Goal: Task Accomplishment & Management: Manage account settings

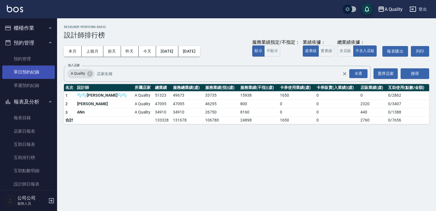
drag, startPoint x: 33, startPoint y: 73, endPoint x: 43, endPoint y: 76, distance: 9.8
click at [33, 73] on link "單日預約紀錄" at bounding box center [28, 71] width 53 height 13
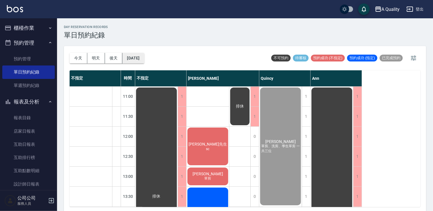
click at [124, 53] on div "今天 明天 後天 2025/08/11" at bounding box center [107, 58] width 75 height 24
click at [128, 56] on button "[DATE]" at bounding box center [133, 58] width 22 height 11
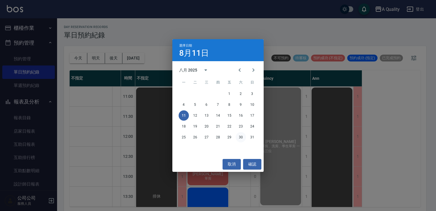
click at [242, 137] on button "30" at bounding box center [241, 137] width 10 height 10
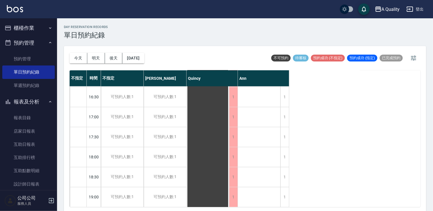
scroll to position [244, 0]
click at [125, 60] on button "2025/08/30" at bounding box center [133, 58] width 22 height 11
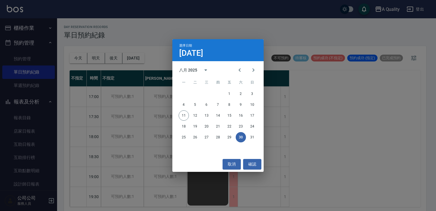
click at [274, 142] on div "選擇日期 8月30日 八月 2025 一 二 三 四 五 六 日 1 2 3 4 5 6 7 8 9 10 11 12 13 14 15 16 17 18 1…" at bounding box center [218, 105] width 436 height 211
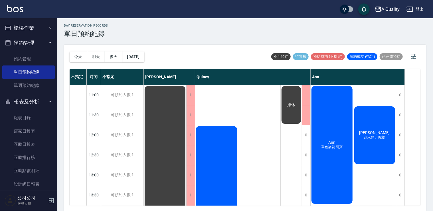
scroll to position [244, 0]
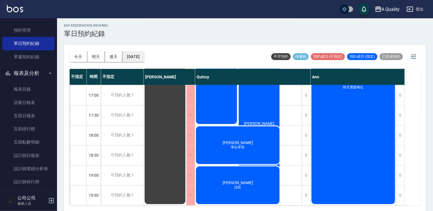
click at [129, 53] on button "[DATE]" at bounding box center [133, 56] width 22 height 11
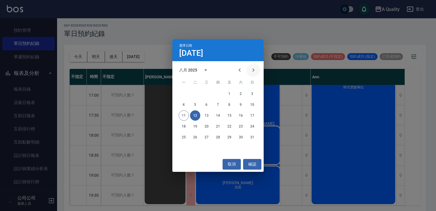
click at [251, 69] on icon "Next month" at bounding box center [253, 70] width 7 height 7
click at [242, 94] on button "6" at bounding box center [241, 94] width 10 height 10
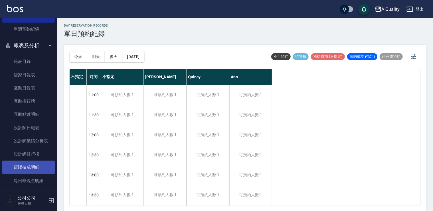
scroll to position [77, 0]
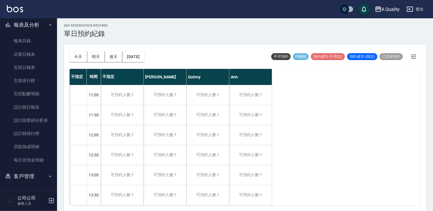
click at [27, 179] on button "客戶管理" at bounding box center [28, 176] width 53 height 15
click at [32, 182] on button "客戶管理" at bounding box center [28, 176] width 53 height 15
click at [32, 175] on button "客戶管理" at bounding box center [28, 176] width 53 height 15
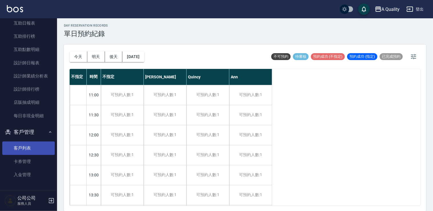
click at [32, 150] on link "客戶列表" at bounding box center [28, 147] width 53 height 13
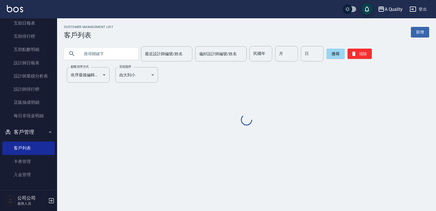
click at [106, 53] on input "text" at bounding box center [107, 53] width 54 height 15
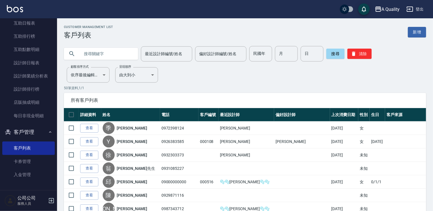
paste input "0970314614"
type input "0970314614"
click at [331, 55] on button "搜尋" at bounding box center [336, 54] width 18 height 10
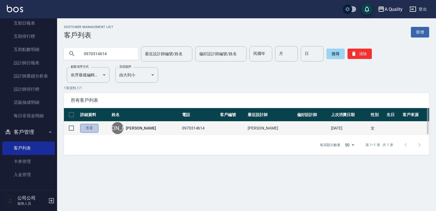
click at [88, 126] on link "查看" at bounding box center [89, 128] width 18 height 9
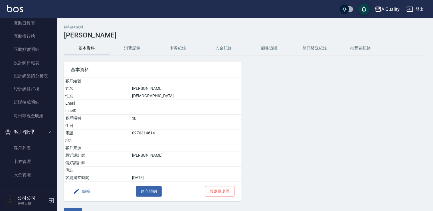
click at [133, 47] on button "消費記錄" at bounding box center [133, 48] width 46 height 14
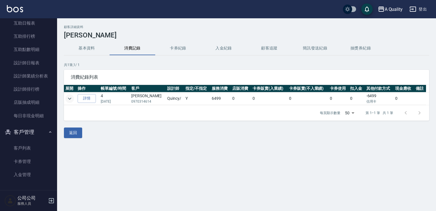
click at [69, 96] on icon "expand row" at bounding box center [69, 98] width 7 height 7
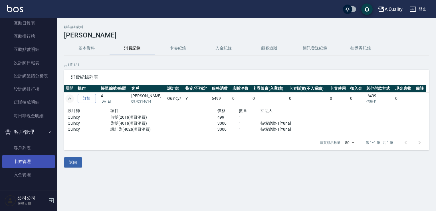
click at [25, 165] on link "卡券管理" at bounding box center [28, 161] width 53 height 13
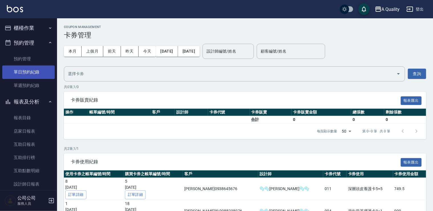
click at [29, 72] on link "單日預約紀錄" at bounding box center [28, 71] width 53 height 13
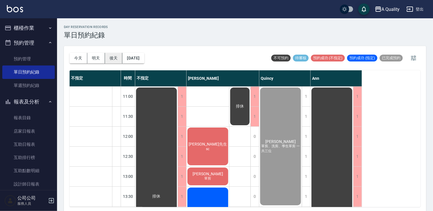
click at [107, 57] on button "後天" at bounding box center [114, 58] width 18 height 11
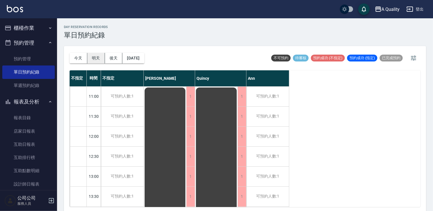
click at [97, 55] on div "day Reservation records 單日預約紀錄 [DATE] [DATE] [DATE] [DATE] 不可預約 待審核 預約成功 (不指定) …" at bounding box center [245, 115] width 376 height 194
click at [97, 59] on button "明天" at bounding box center [96, 58] width 18 height 11
click at [97, 59] on div at bounding box center [216, 105] width 433 height 211
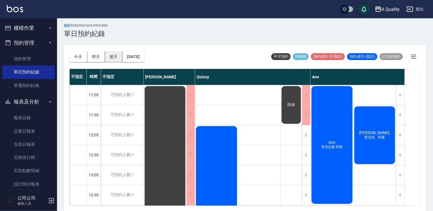
click at [116, 53] on button "後天" at bounding box center [114, 56] width 18 height 11
